Goal: Task Accomplishment & Management: Manage account settings

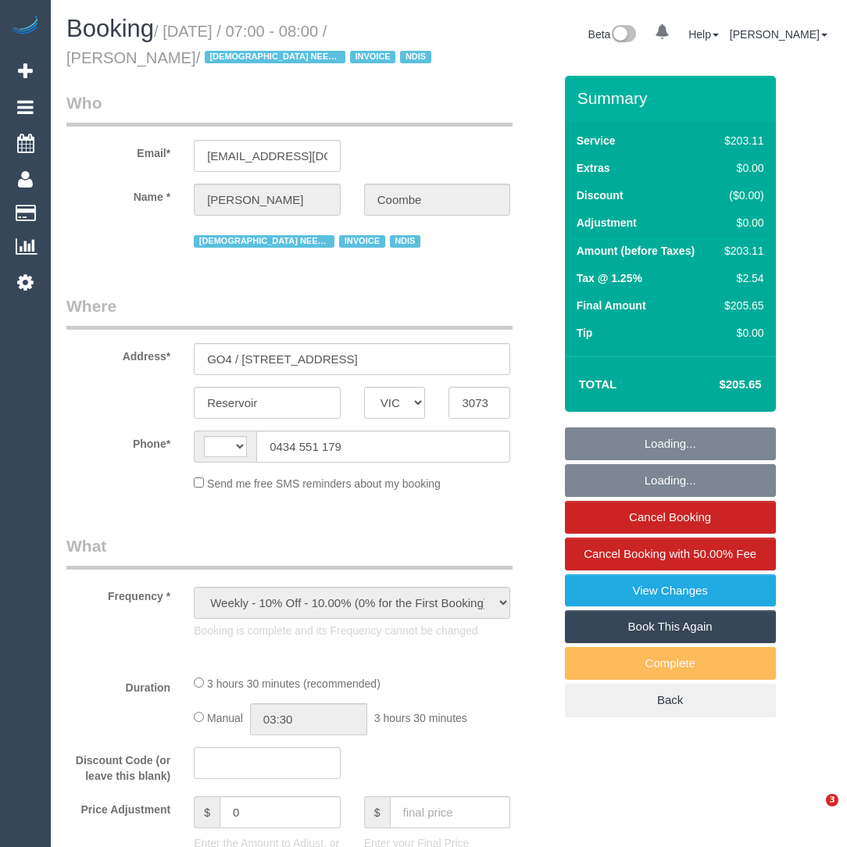
select select "VIC"
select select "string:AU"
select select "210"
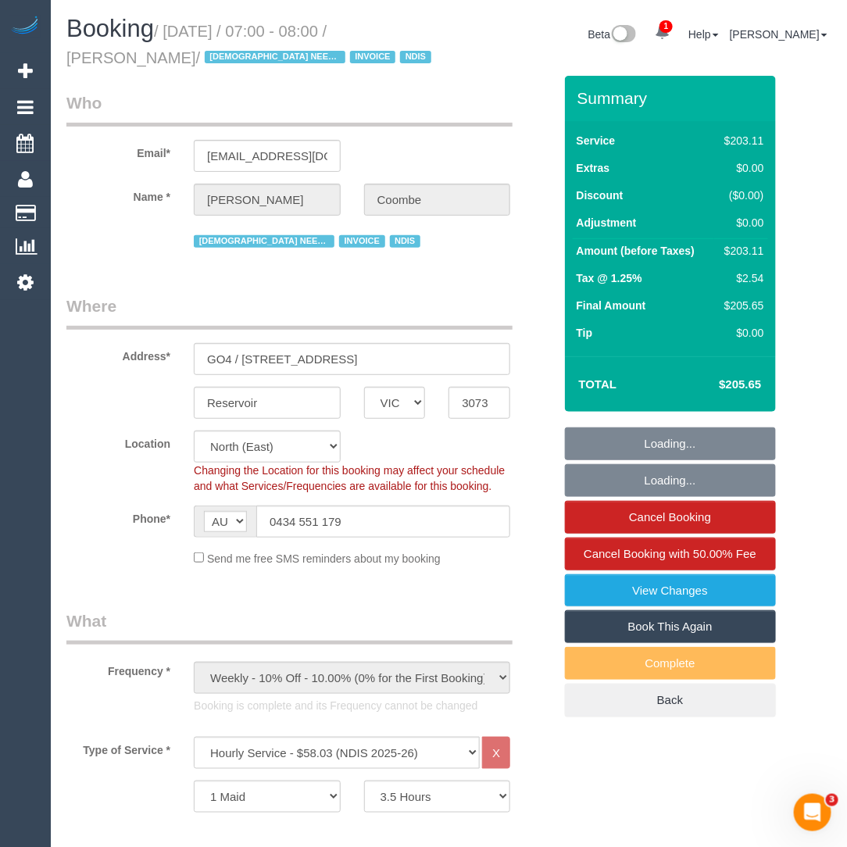
select select "object:759"
select select "number:29"
select select "number:14"
select select "number:19"
select select "number:22"
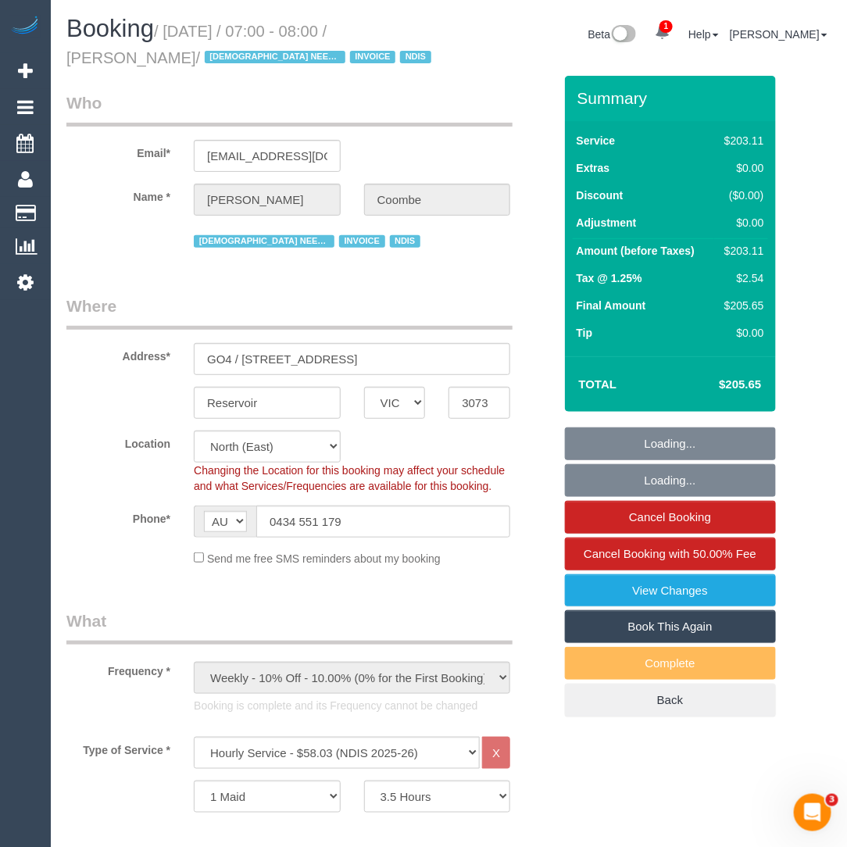
select select "number:35"
select select "spot1"
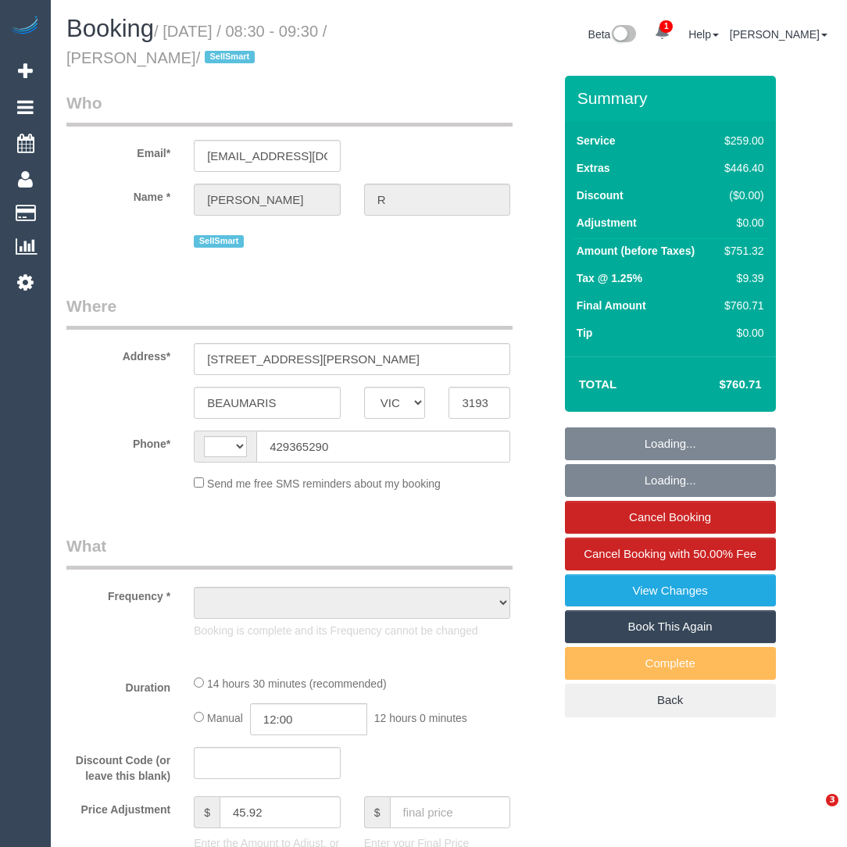
select select "VIC"
select select "string:AU"
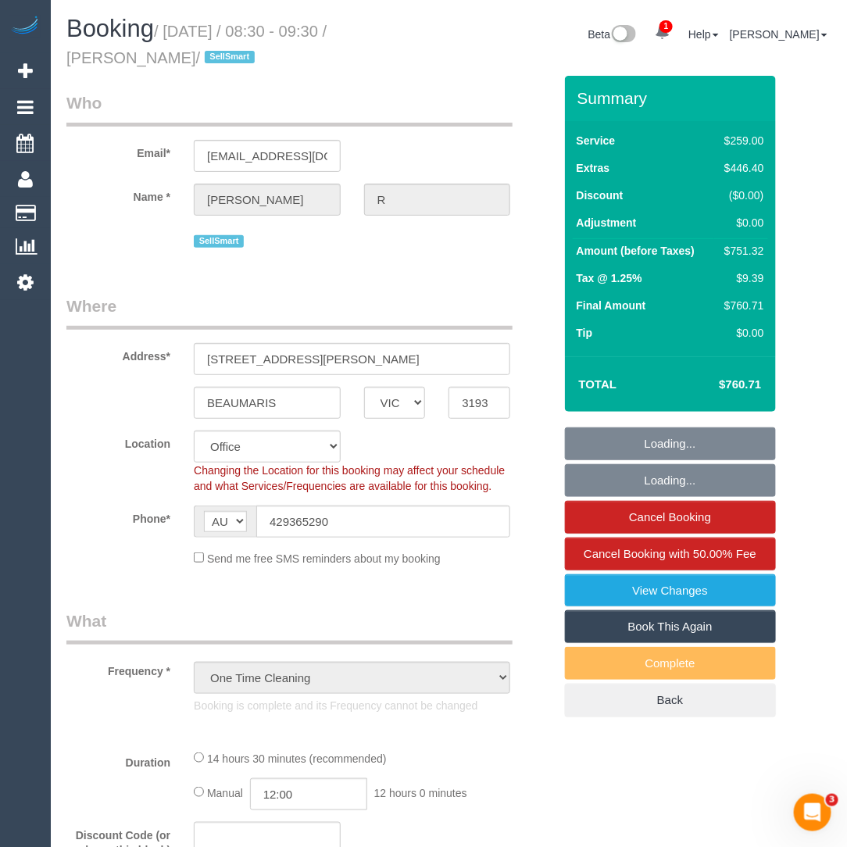
select select "object:546"
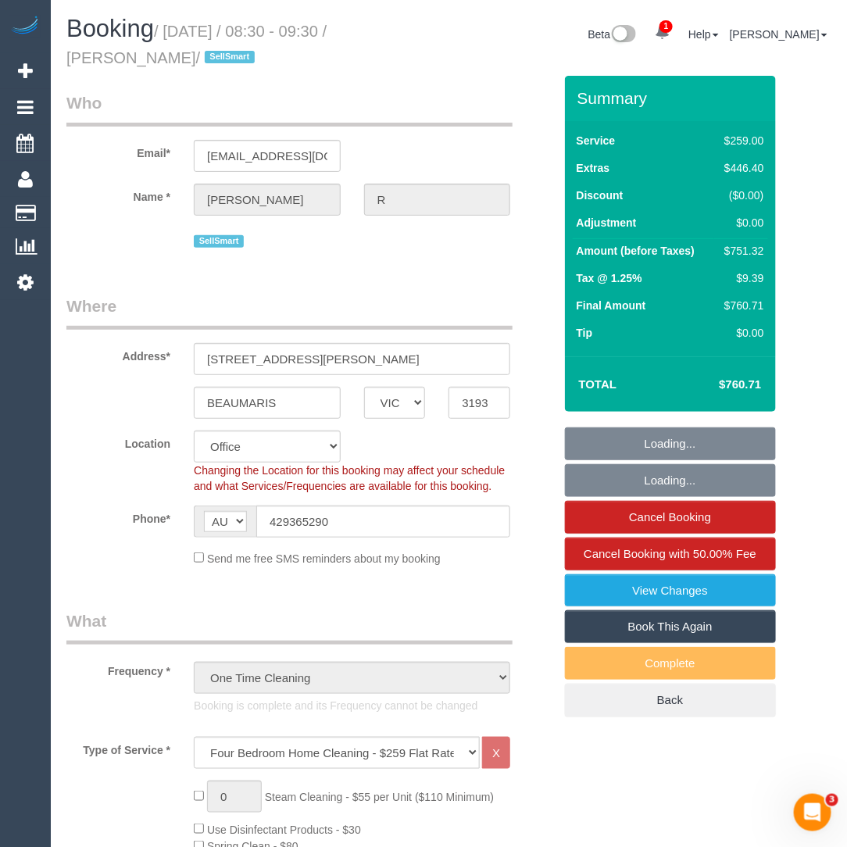
select select "number:28"
select select "number:16"
select select "number:19"
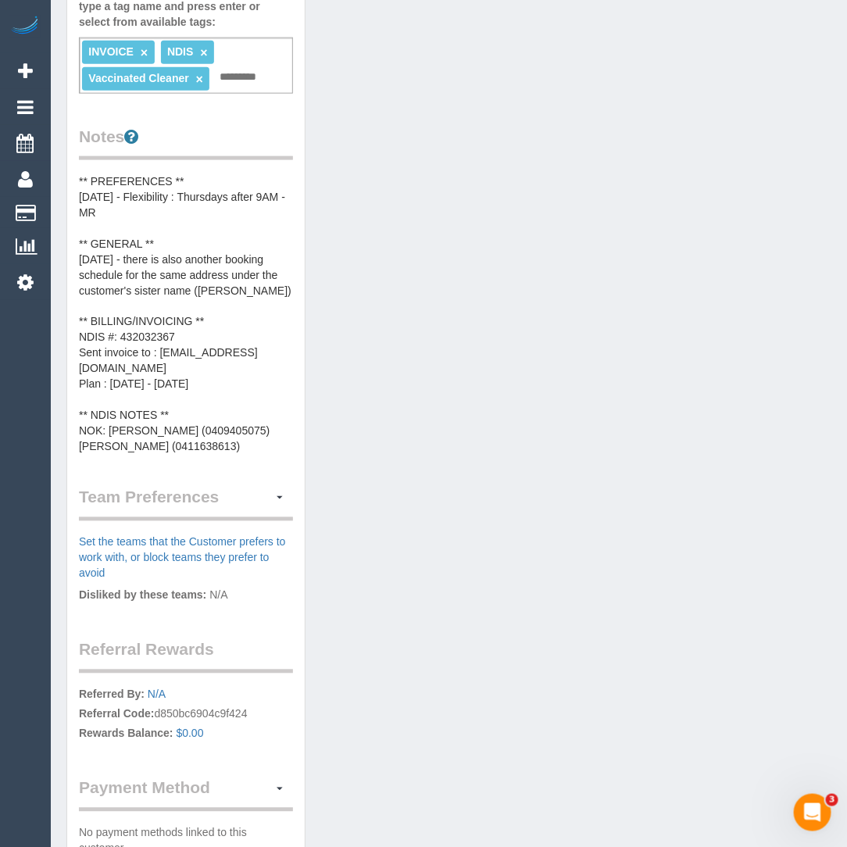
scroll to position [526, 0]
click at [184, 385] on pre "** PREFERENCES ** [DATE] - Flexibility : Thursdays after 9AM - MR ** GENERAL **…" at bounding box center [186, 313] width 214 height 281
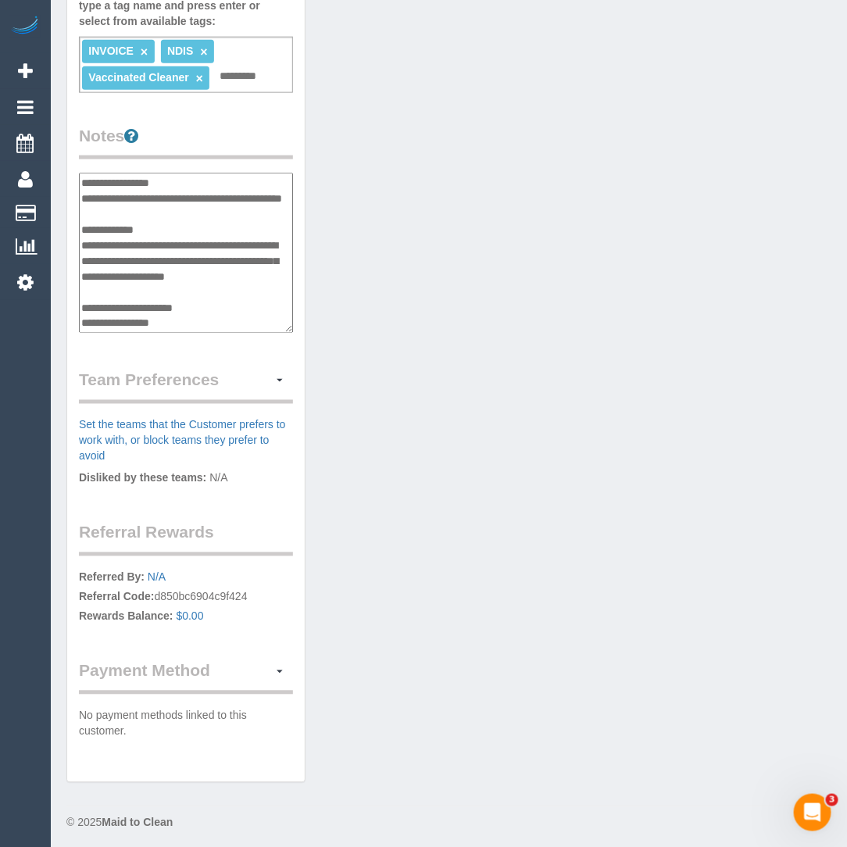
scroll to position [124, 0]
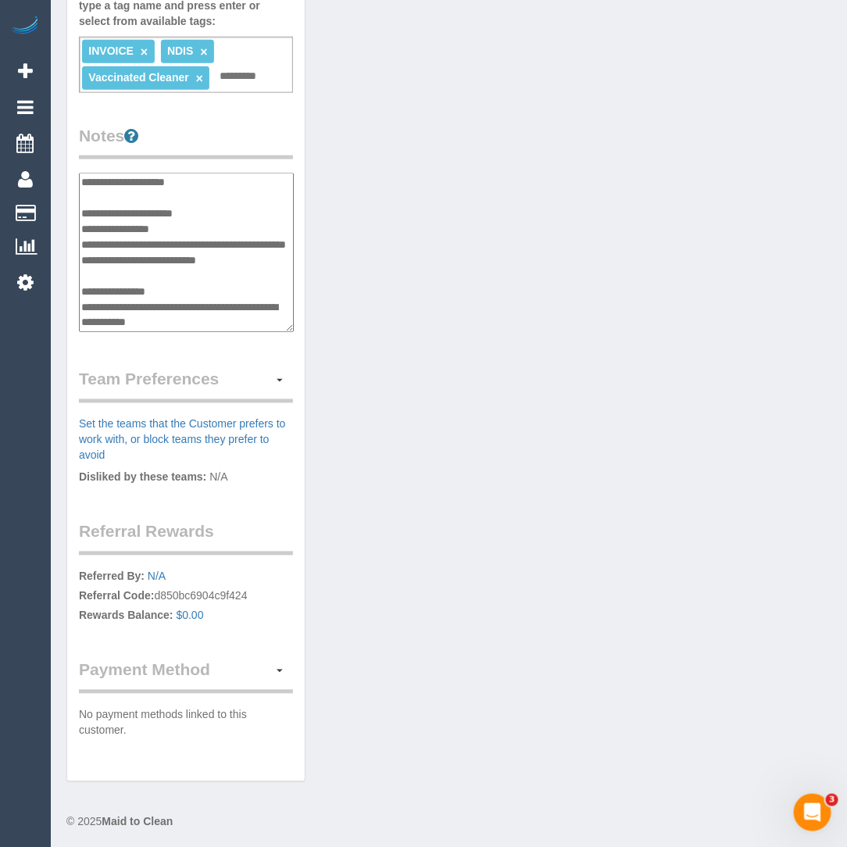
drag, startPoint x: 188, startPoint y: 223, endPoint x: 80, endPoint y: 223, distance: 107.8
click at [80, 223] on textarea "**********" at bounding box center [186, 253] width 215 height 160
click at [141, 255] on textarea "**********" at bounding box center [186, 253] width 215 height 160
drag, startPoint x: 281, startPoint y: 259, endPoint x: 84, endPoint y: 260, distance: 197.6
click at [84, 260] on textarea "**********" at bounding box center [186, 253] width 215 height 160
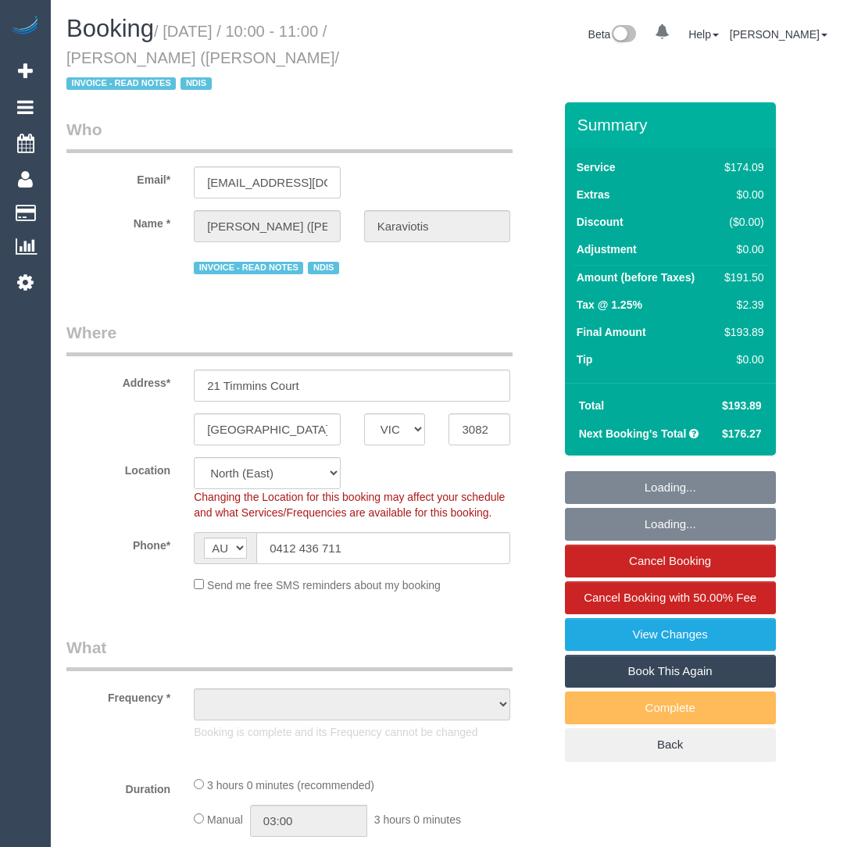
select select "VIC"
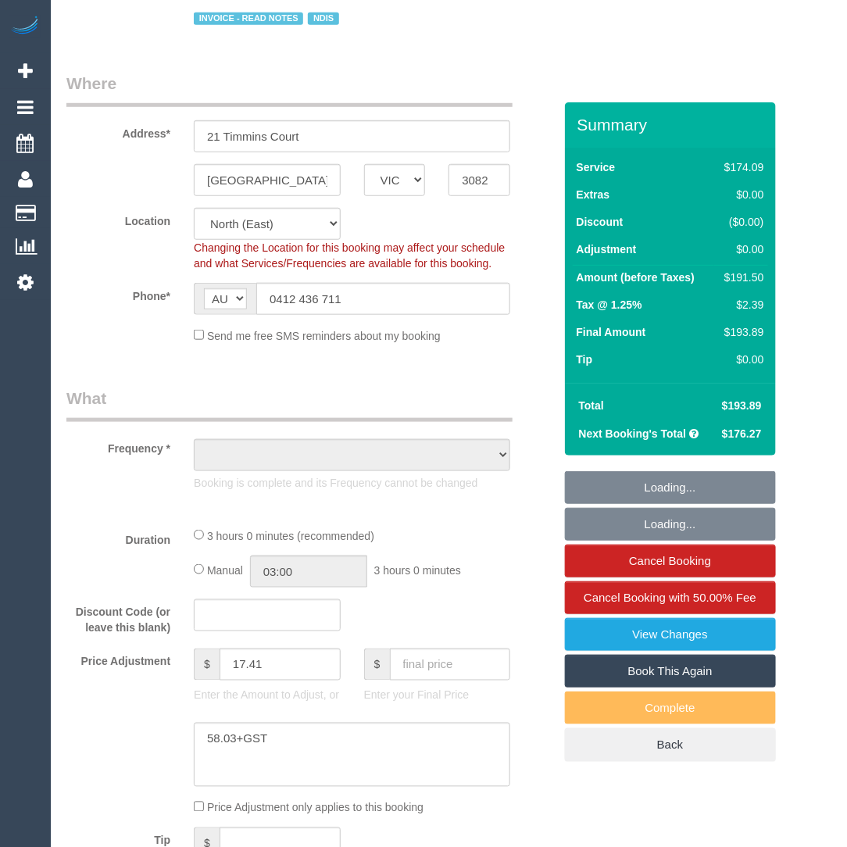
select select "object:753"
select select "number:29"
select select "number:14"
select select "number:19"
select select "number:36"
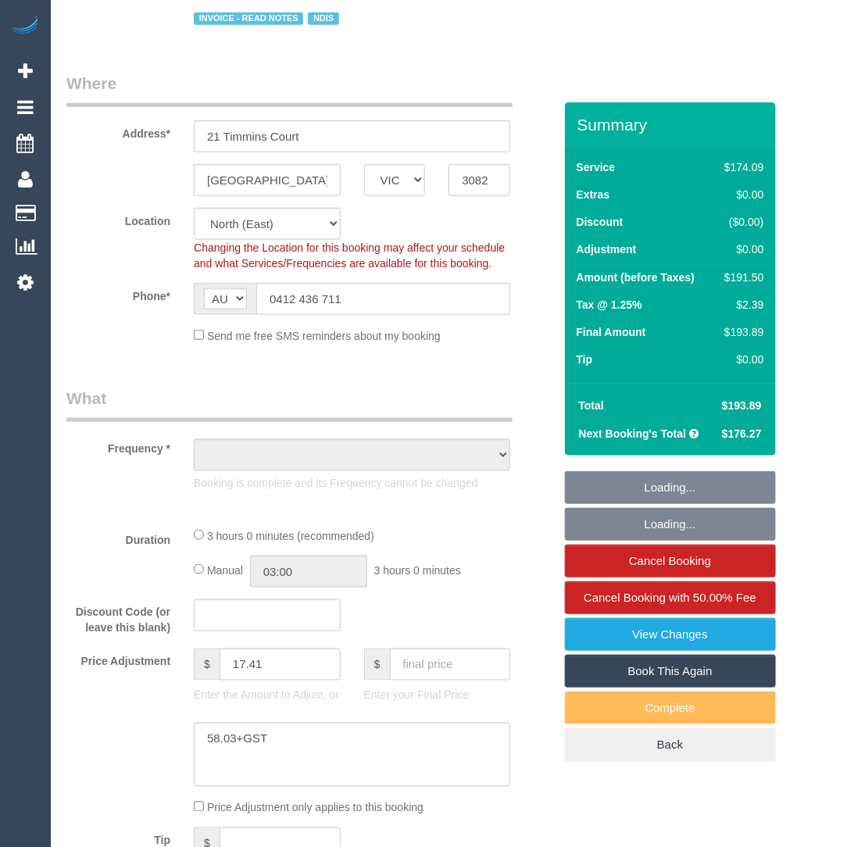
select select "number:34"
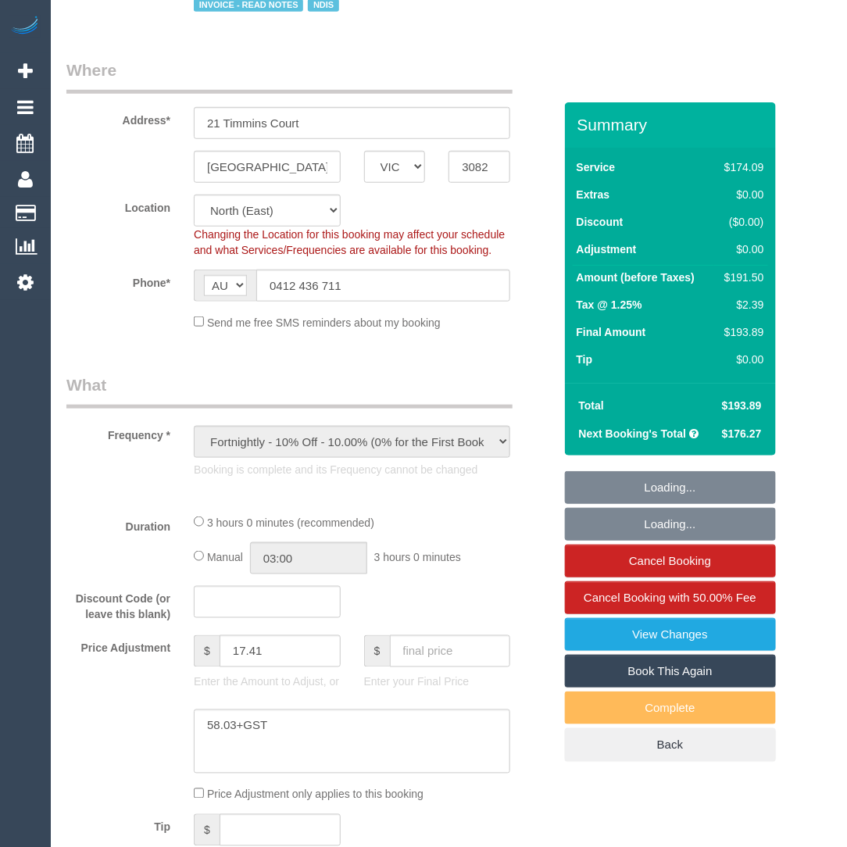
select select "180"
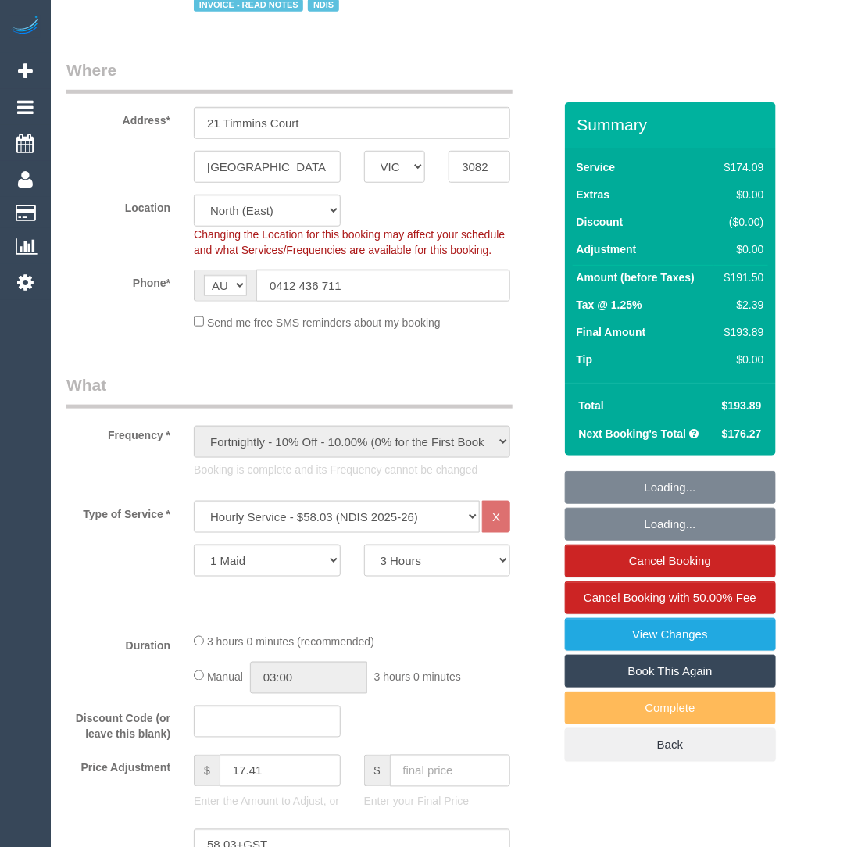
select select "object:1424"
